Goal: Task Accomplishment & Management: Complete application form

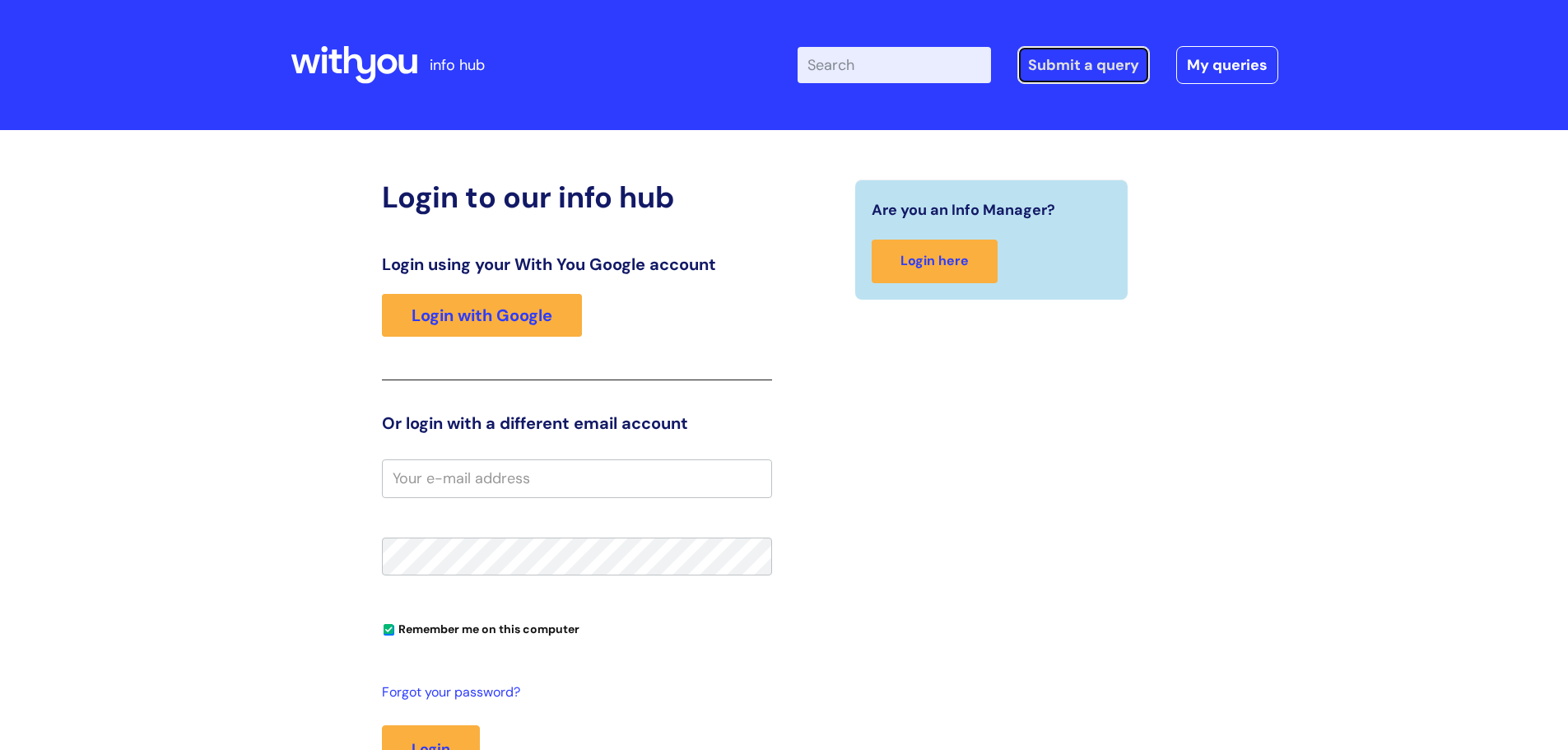
click at [1046, 67] on link "Submit a query" at bounding box center [1083, 65] width 132 height 38
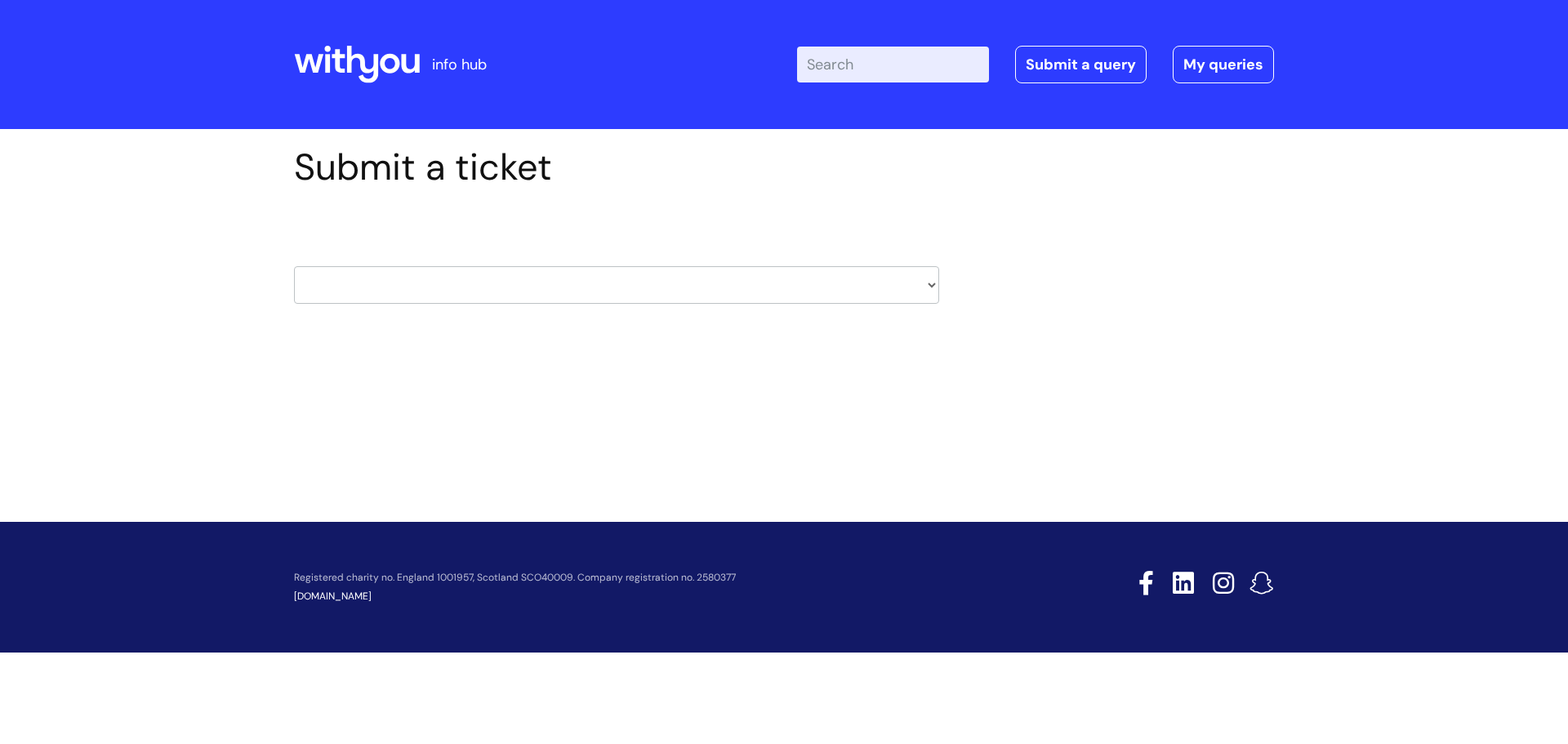
click at [458, 285] on select "HR / People IT and Support Clinical Drug Alerts Finance Accounts Data Support T…" at bounding box center [617, 285] width 645 height 37
select select "it_and_support"
click at [294, 266] on select "HR / People IT and Support Clinical Drug Alerts Finance Accounts Data Support T…" at bounding box center [617, 285] width 645 height 37
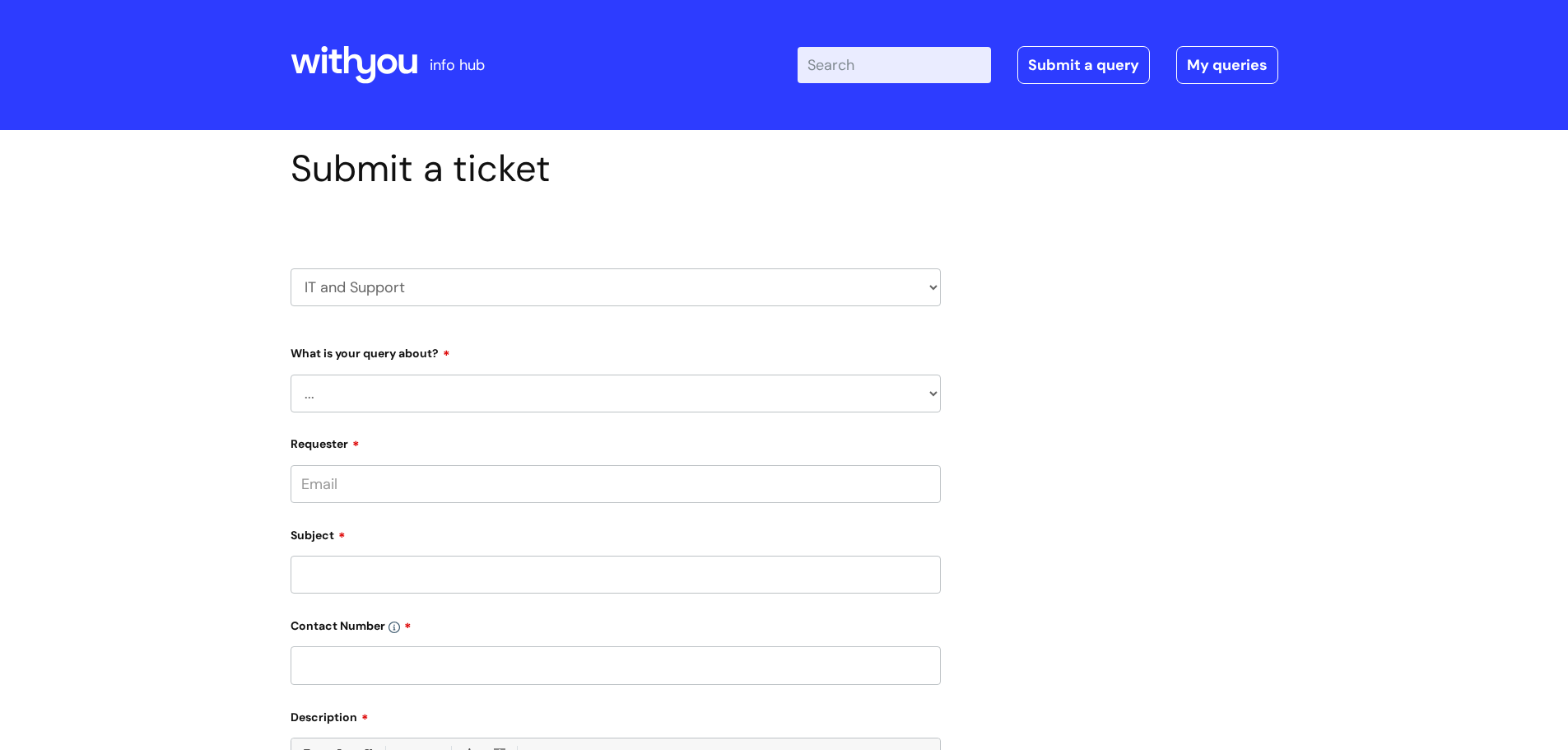
click at [412, 387] on select "... Mobile Phone Reset & MFA Accounts, Starters and Leavers IT Hardware issue I…" at bounding box center [615, 393] width 650 height 38
select select "Something Else"
click at [290, 375] on select "... Mobile Phone Reset & MFA Accounts, Starters and Leavers IT Hardware issue I…" at bounding box center [615, 393] width 650 height 38
click at [383, 487] on select "... My problem is not listed" at bounding box center [622, 478] width 637 height 38
select select "My problem is not listed"
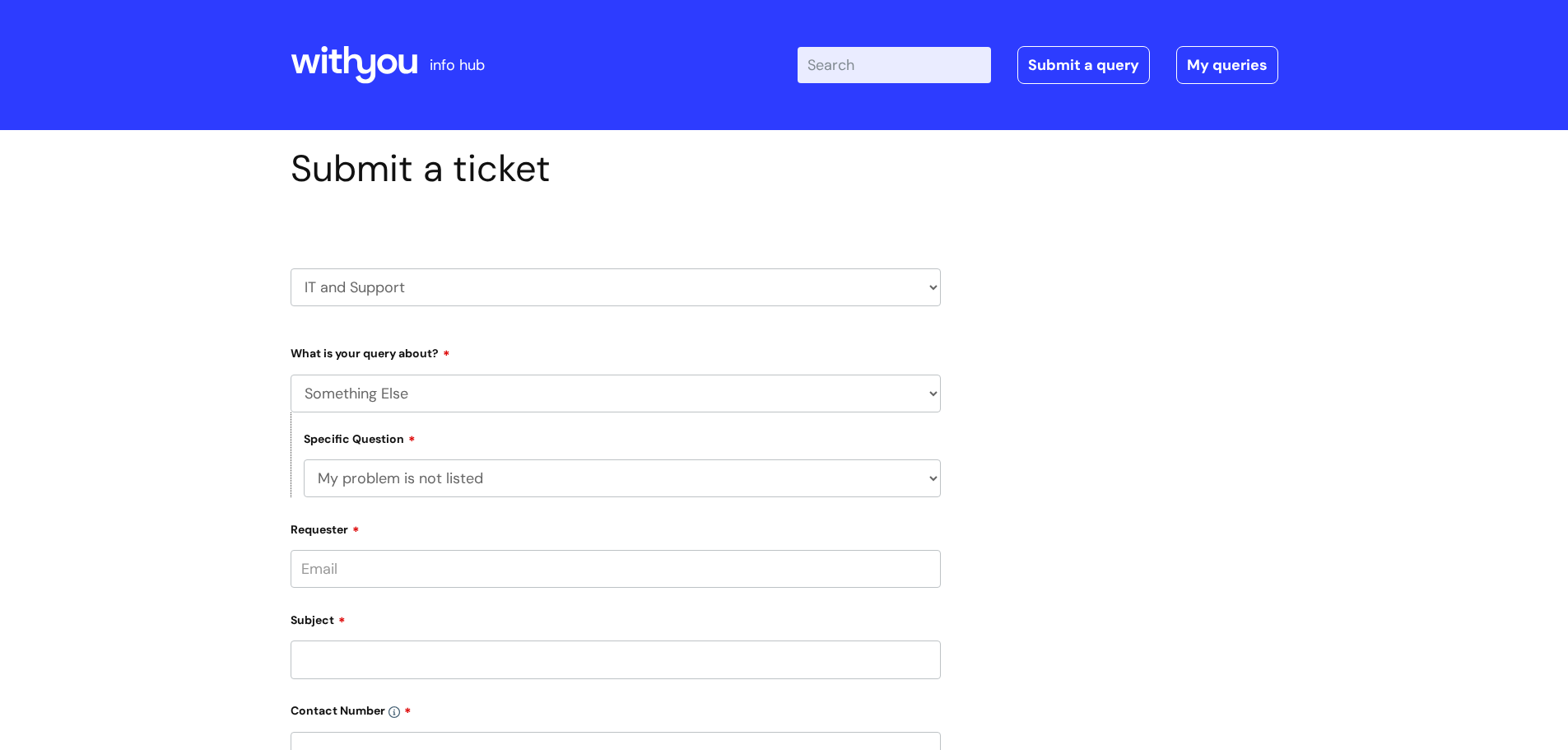
click at [304, 460] on select "... My problem is not listed" at bounding box center [622, 478] width 637 height 38
click at [366, 574] on input "Requester" at bounding box center [615, 569] width 650 height 38
type input "[PERSON_NAME][EMAIL_ADDRESS][PERSON_NAME][DOMAIN_NAME]"
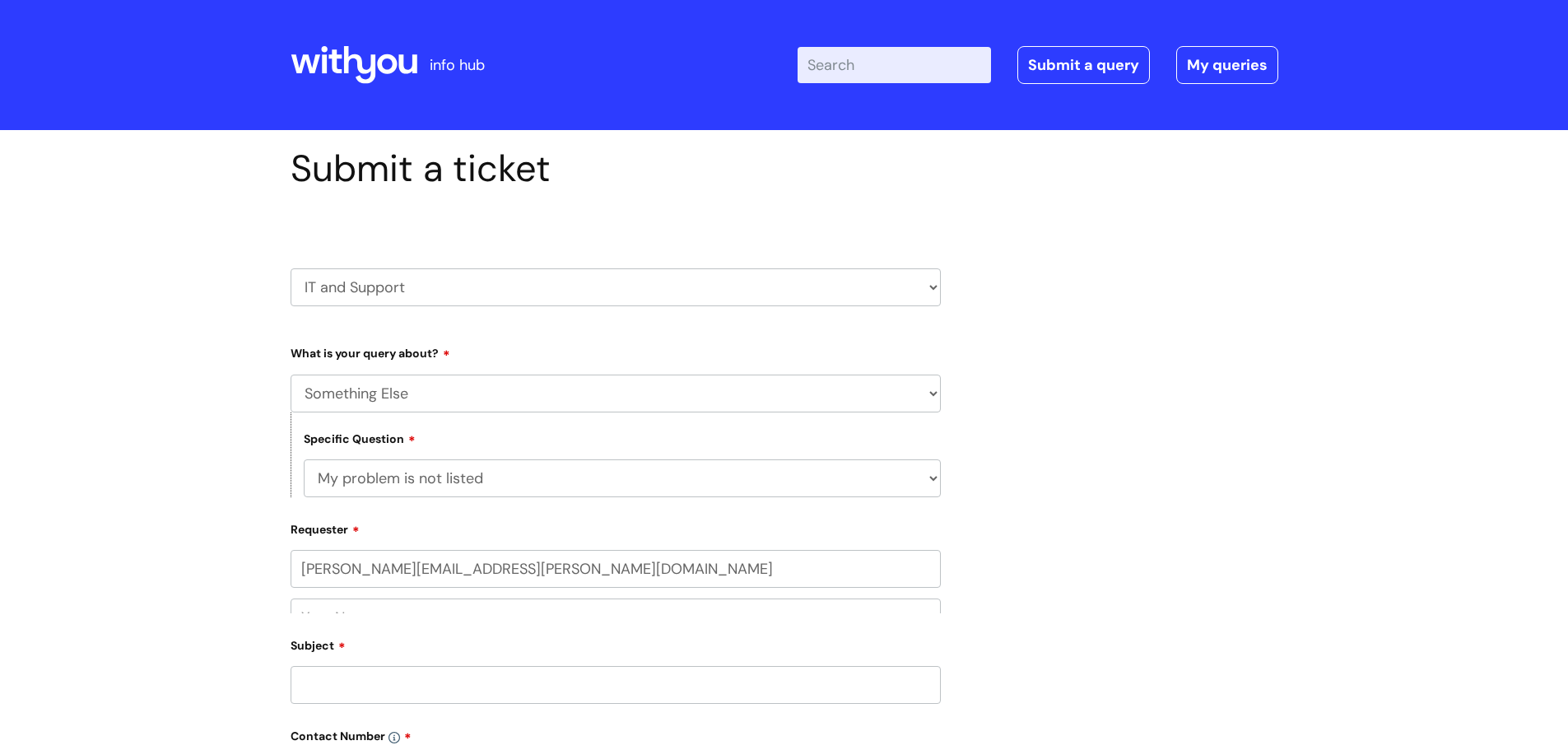
click at [308, 650] on div "Subject" at bounding box center [615, 668] width 650 height 73
click at [321, 624] on input "text" at bounding box center [615, 633] width 650 height 38
click at [311, 724] on input "Subject" at bounding box center [615, 724] width 650 height 38
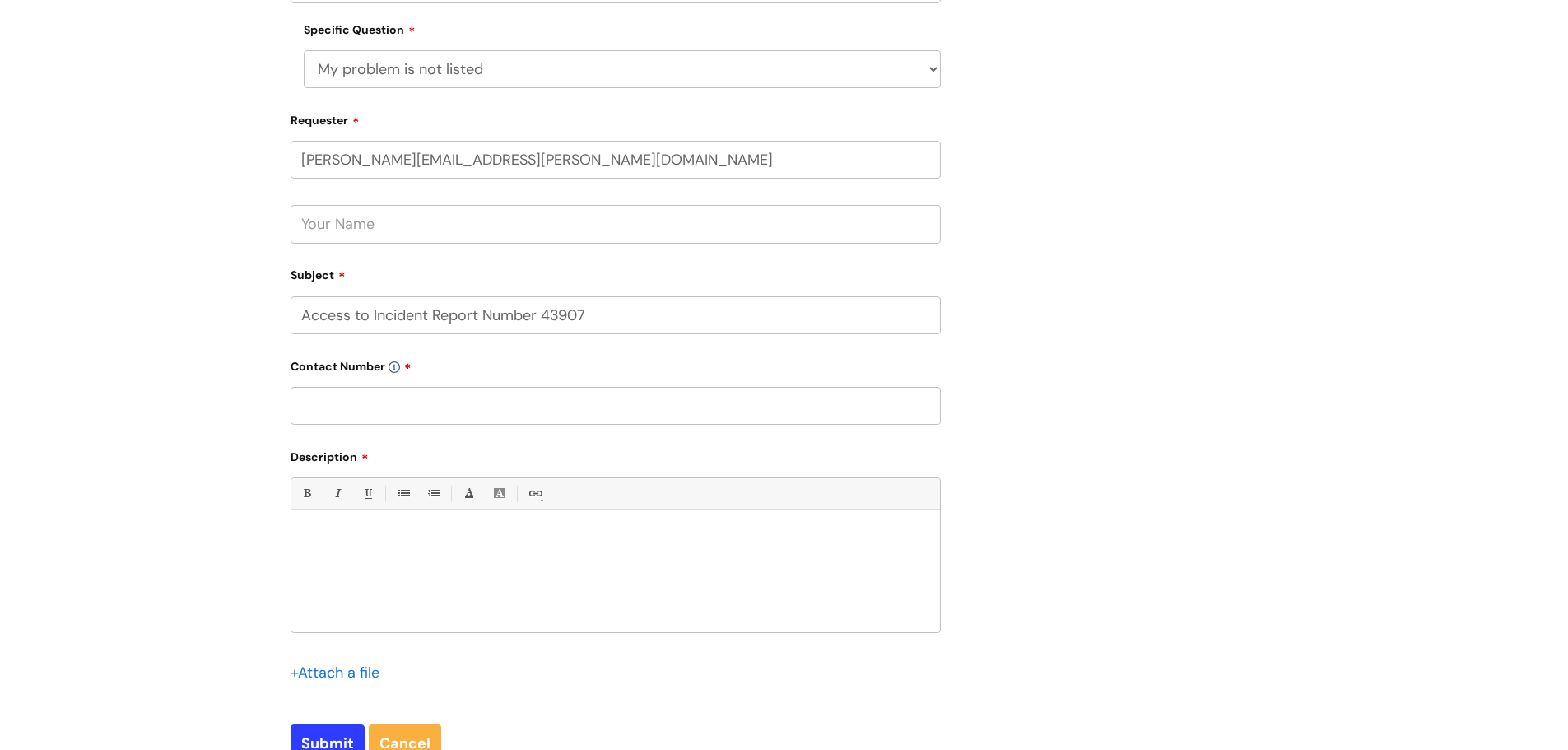
scroll to position [427, 0]
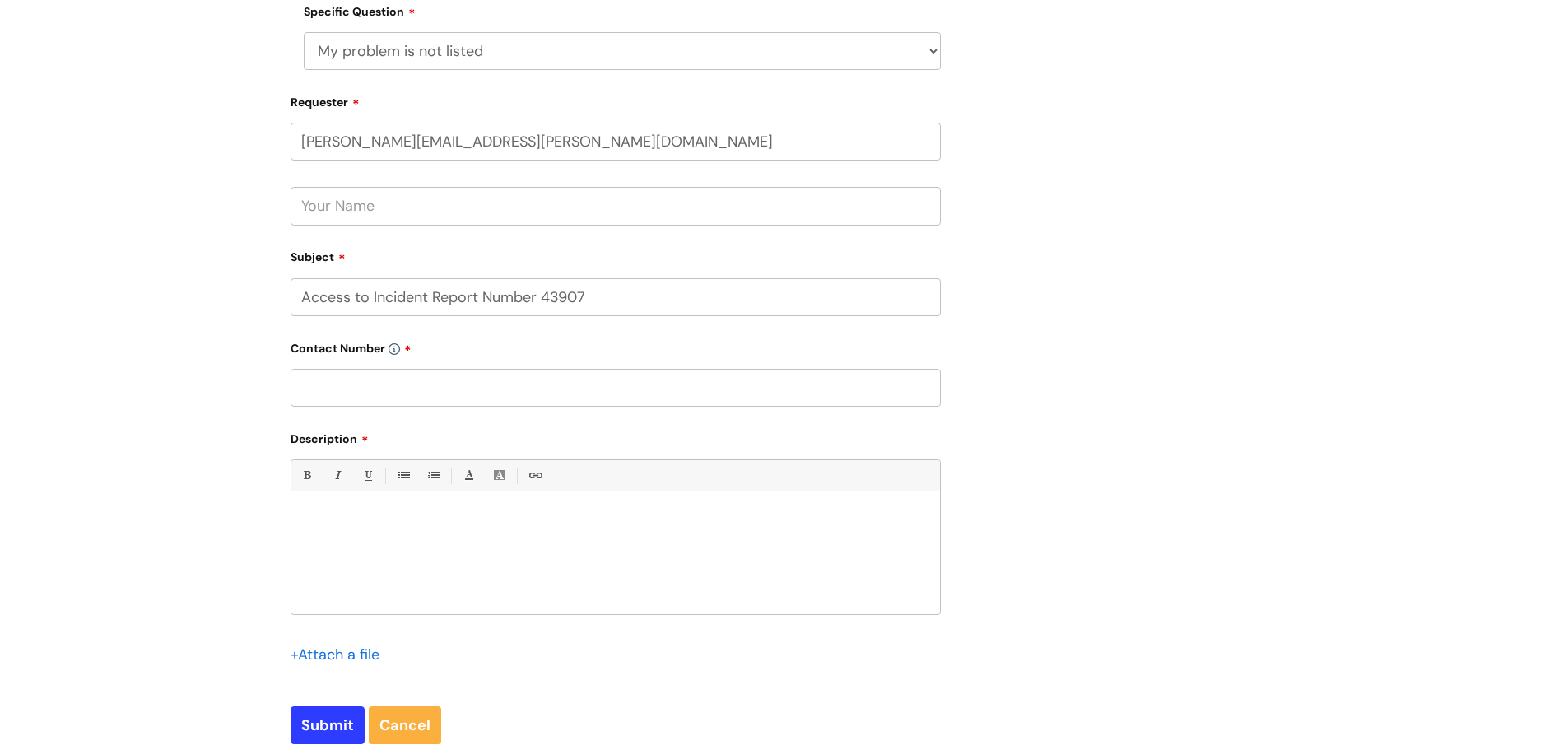
type input "Access to Incident Report Number 43907"
click at [366, 388] on input "text" at bounding box center [615, 387] width 650 height 38
type input "7854412856"
click at [338, 512] on div at bounding box center [615, 557] width 648 height 113
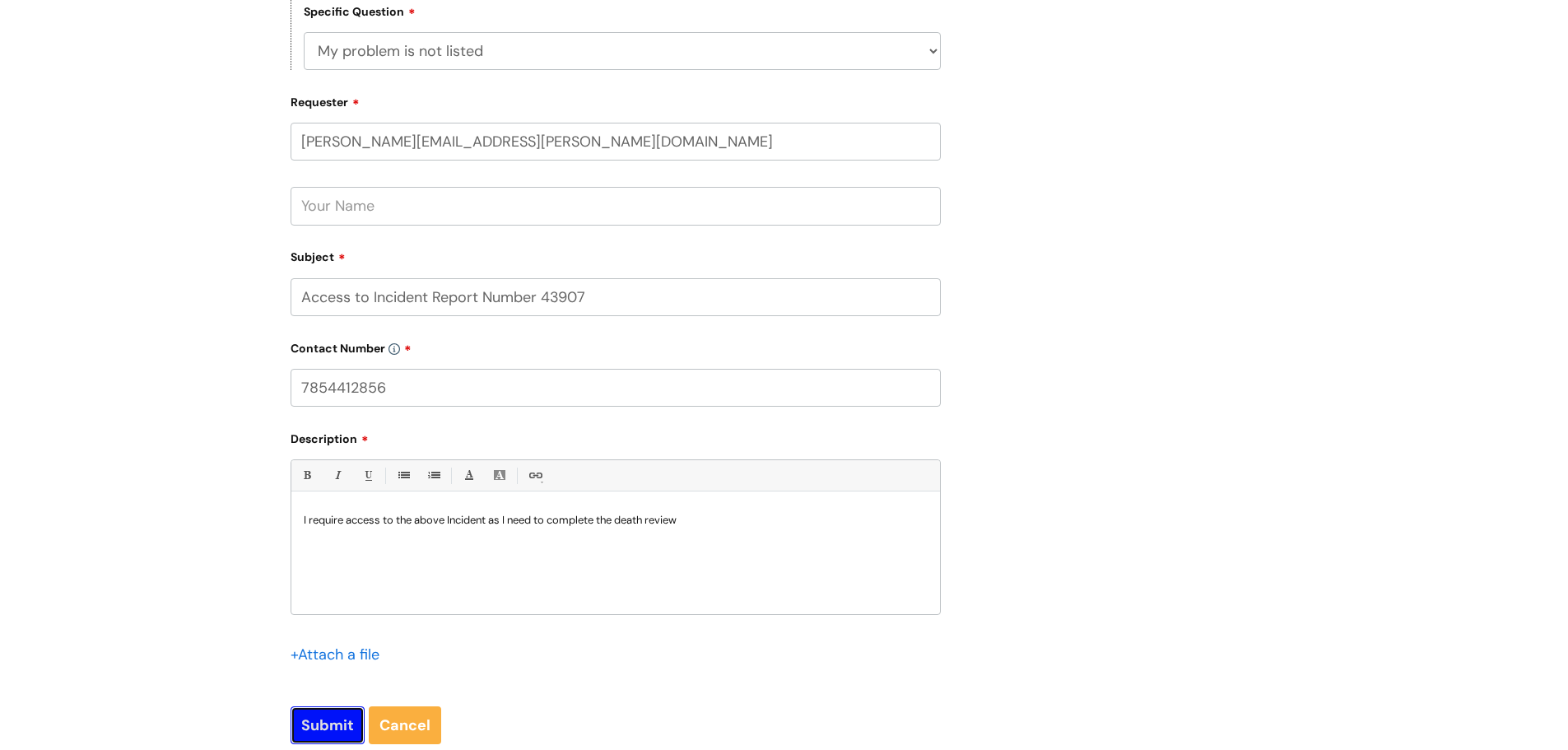
click at [320, 725] on input "Submit" at bounding box center [327, 725] width 74 height 38
type input "Please Wait..."
